Goal: Use online tool/utility

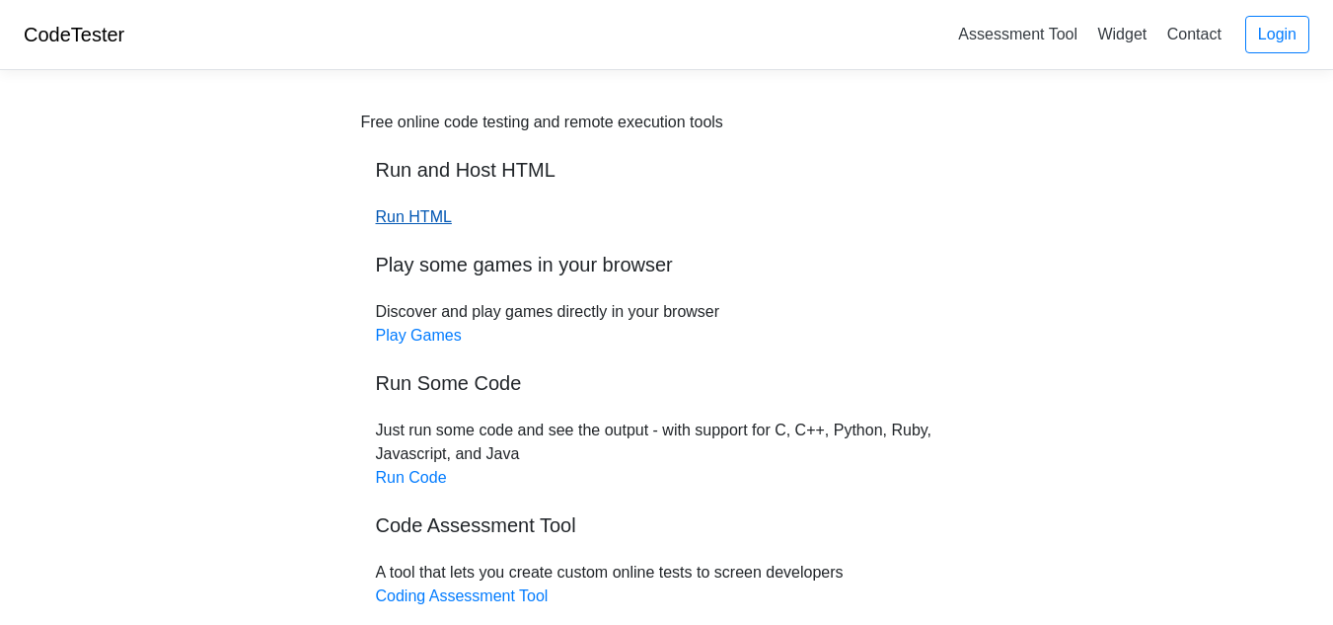
click at [426, 213] on link "Run HTML" at bounding box center [414, 216] width 76 height 17
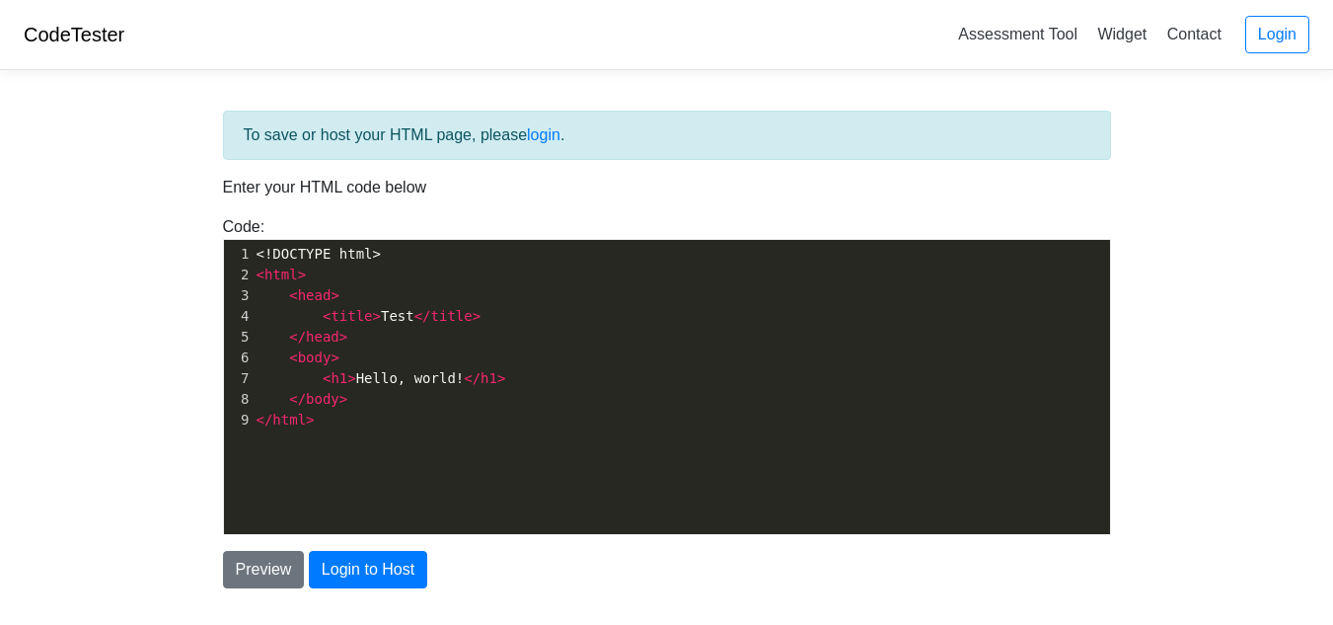
scroll to position [7, 0]
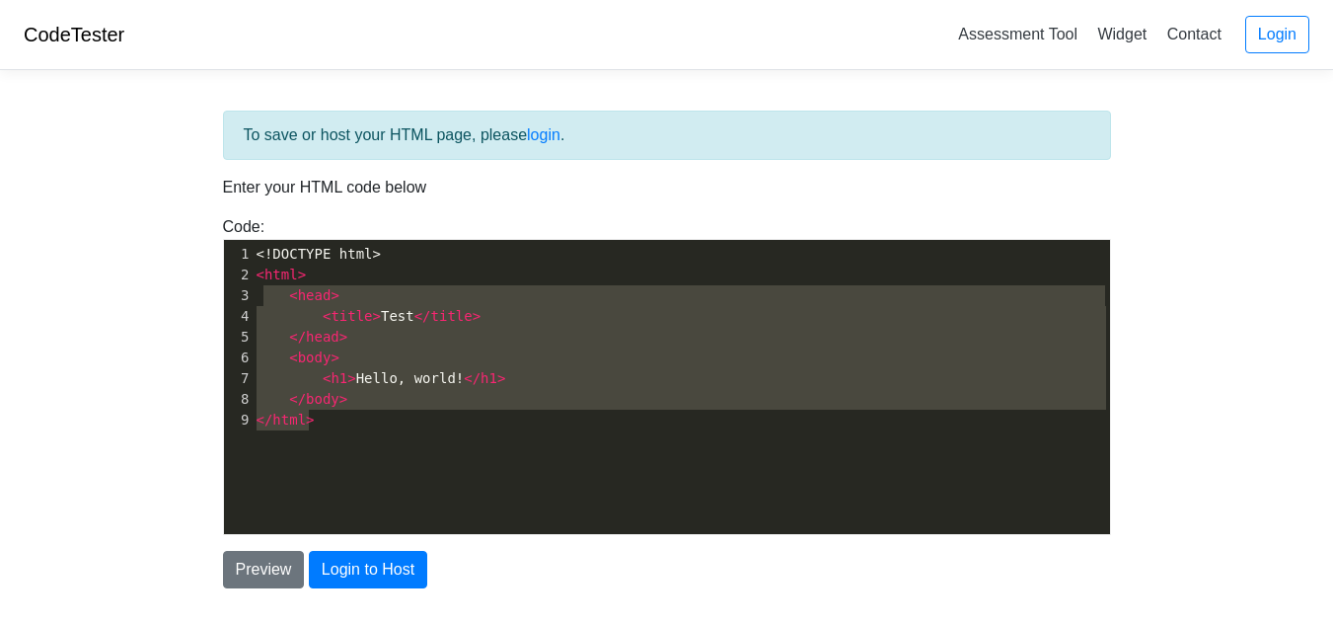
type textarea "<!DOCTYPE html> <html> <head> <title>Test</title> </head> <body> <h1>Hello, wor…"
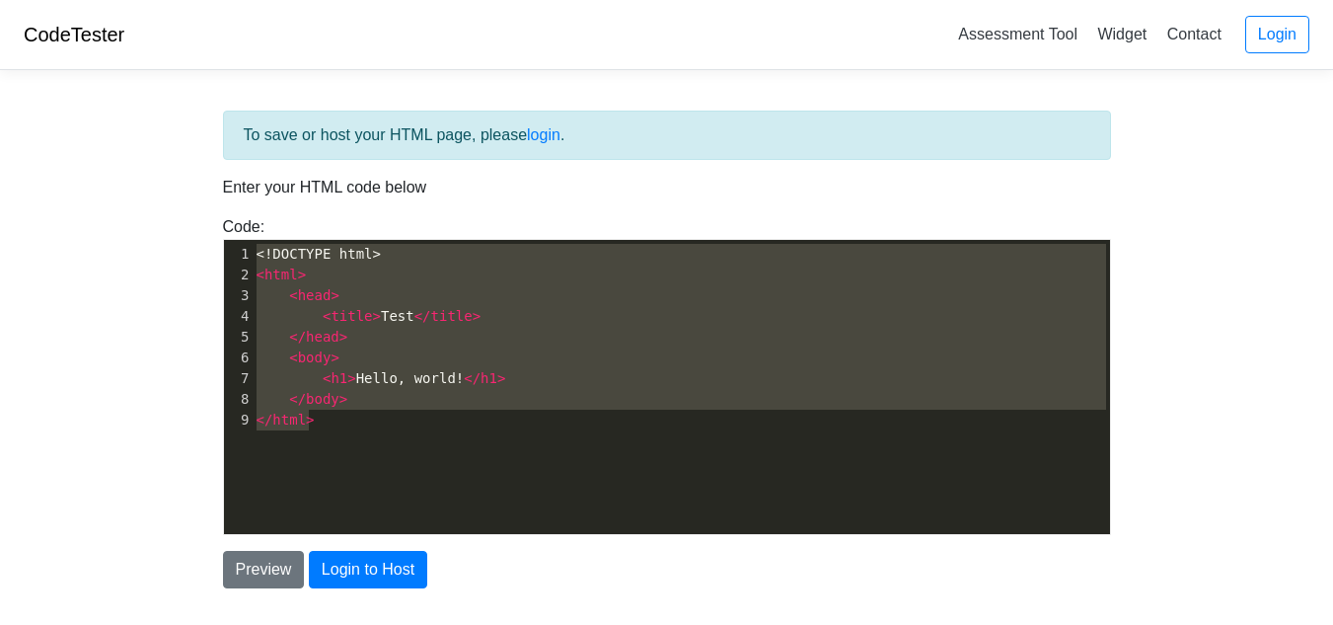
drag, startPoint x: 346, startPoint y: 434, endPoint x: 256, endPoint y: 243, distance: 211.9
click at [256, 243] on div "x 1 <!DOCTYPE html> 2 < html > 3 < head > 4 < title > Test </ title > 5 </ head…" at bounding box center [682, 402] width 916 height 324
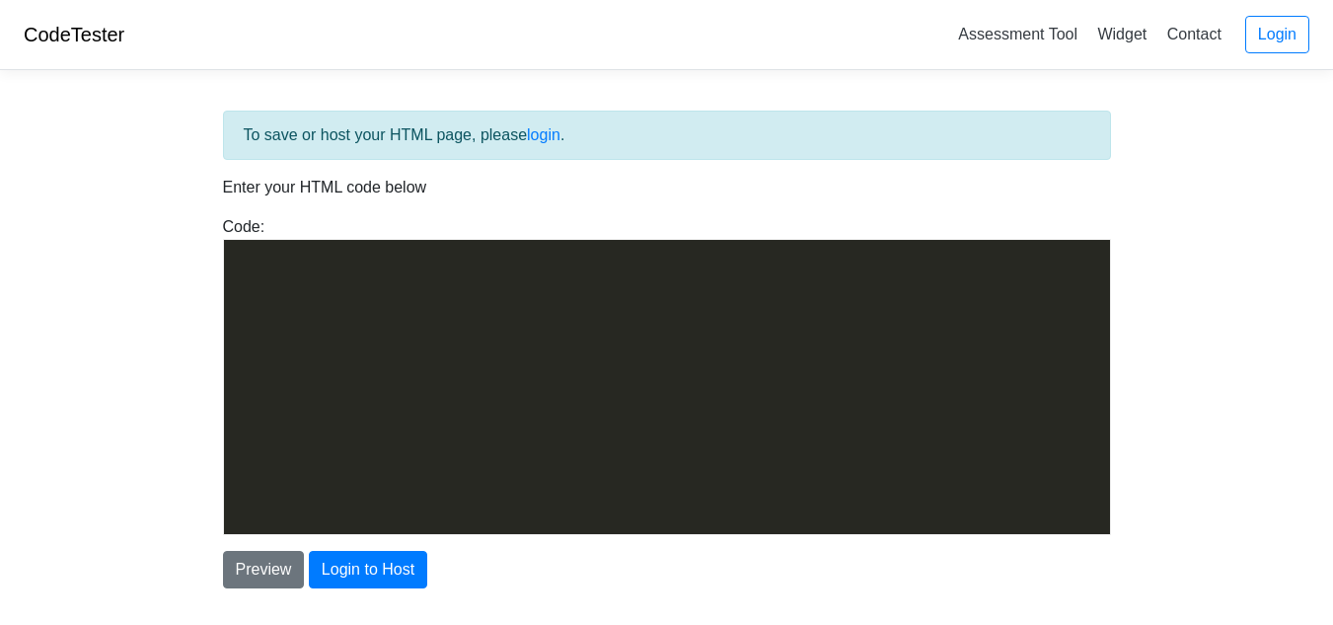
scroll to position [21393, 0]
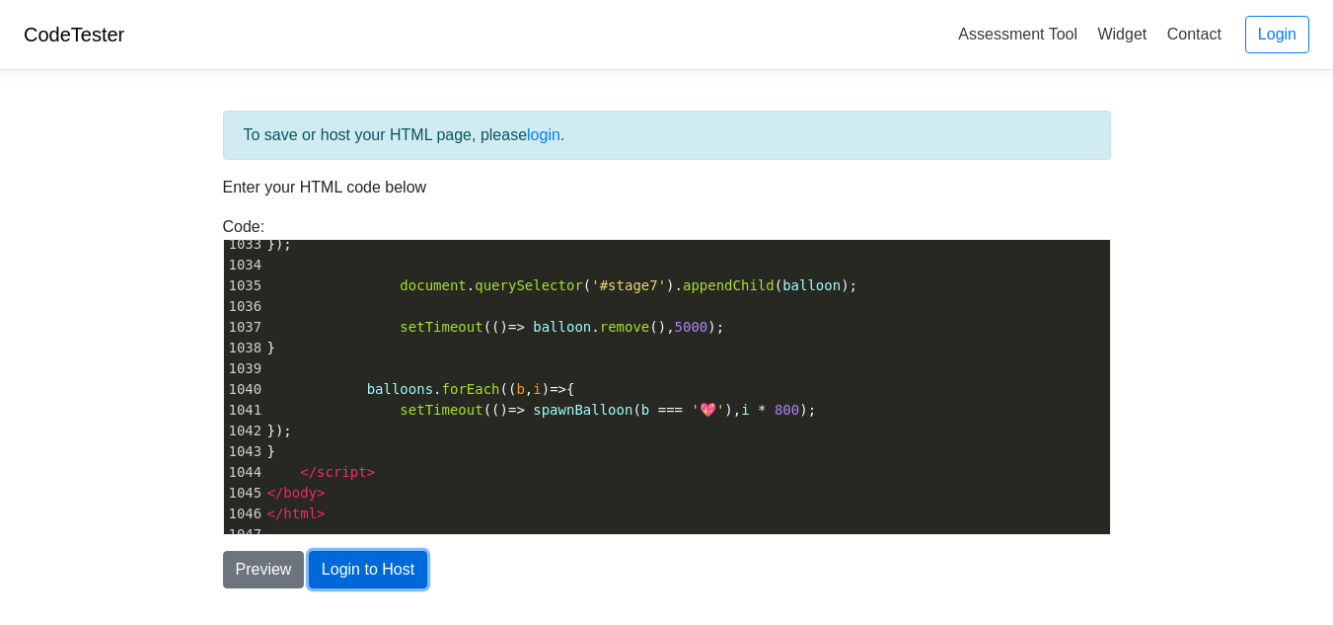
click at [328, 569] on button "Login to Host" at bounding box center [368, 569] width 118 height 37
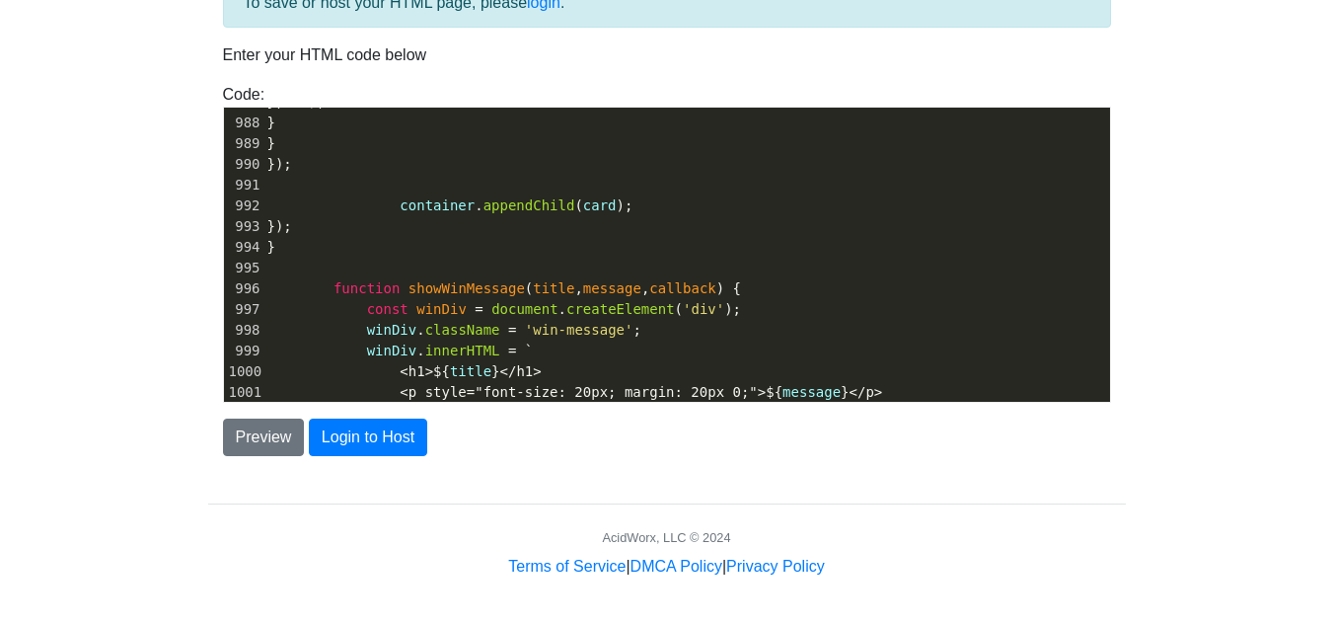
scroll to position [0, 0]
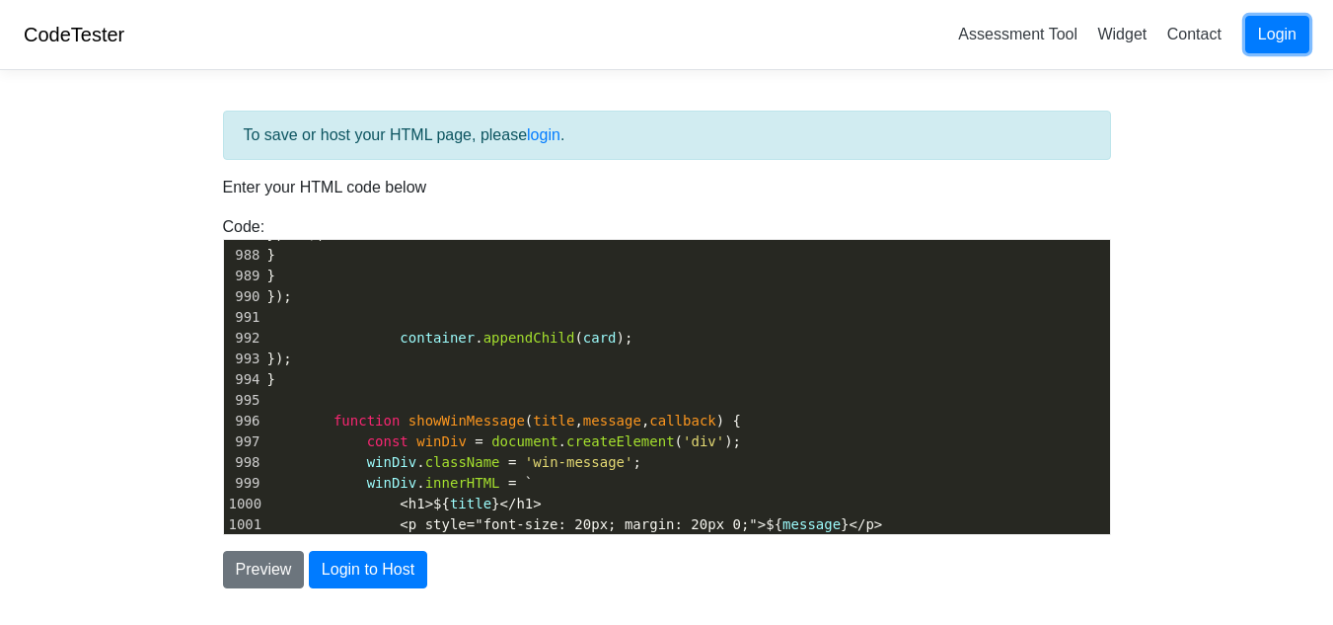
click at [1274, 19] on link "Login" at bounding box center [1277, 34] width 64 height 37
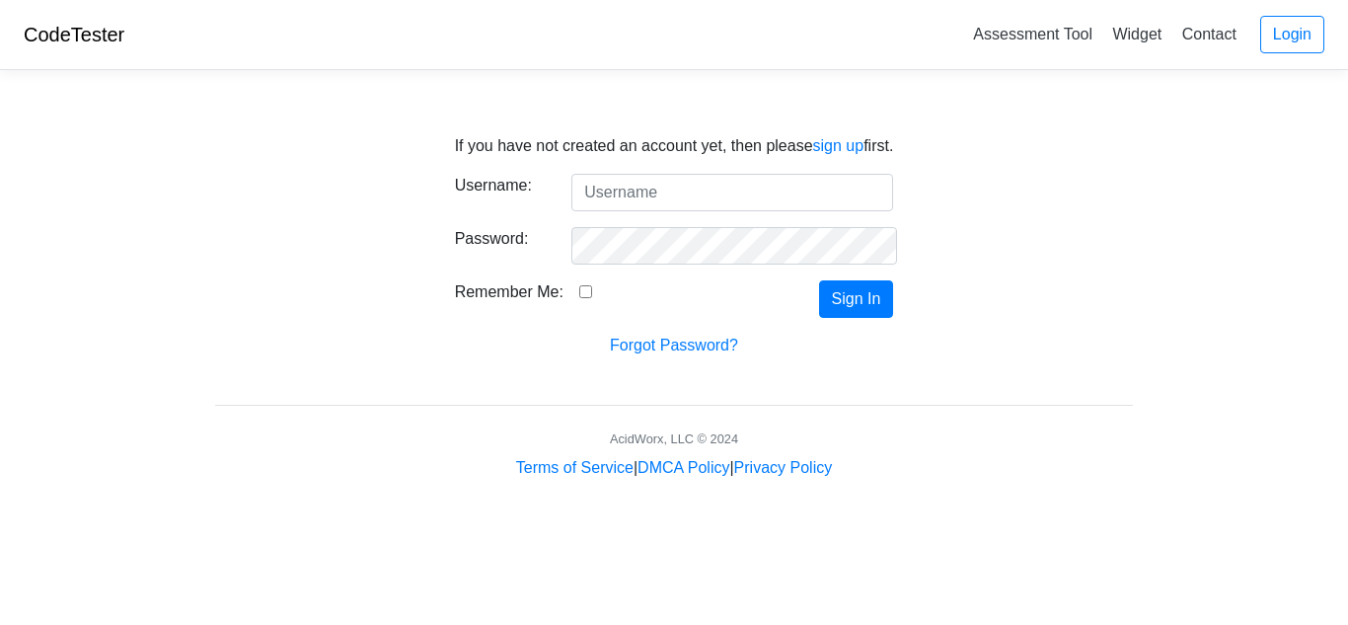
click at [683, 195] on input "Username:" at bounding box center [732, 192] width 322 height 37
